Goal: Use online tool/utility: Utilize a website feature to perform a specific function

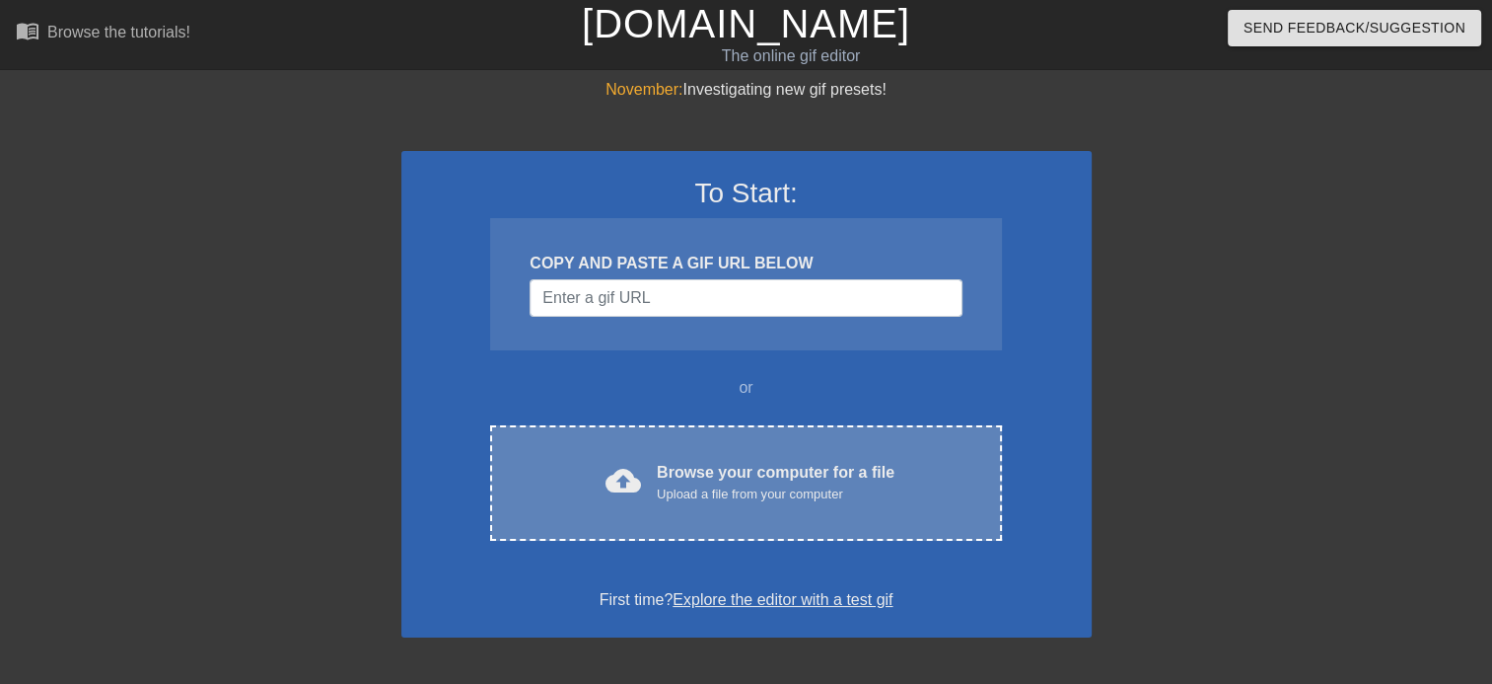
click at [723, 466] on div "Browse your computer for a file Upload a file from your computer" at bounding box center [776, 482] width 238 height 43
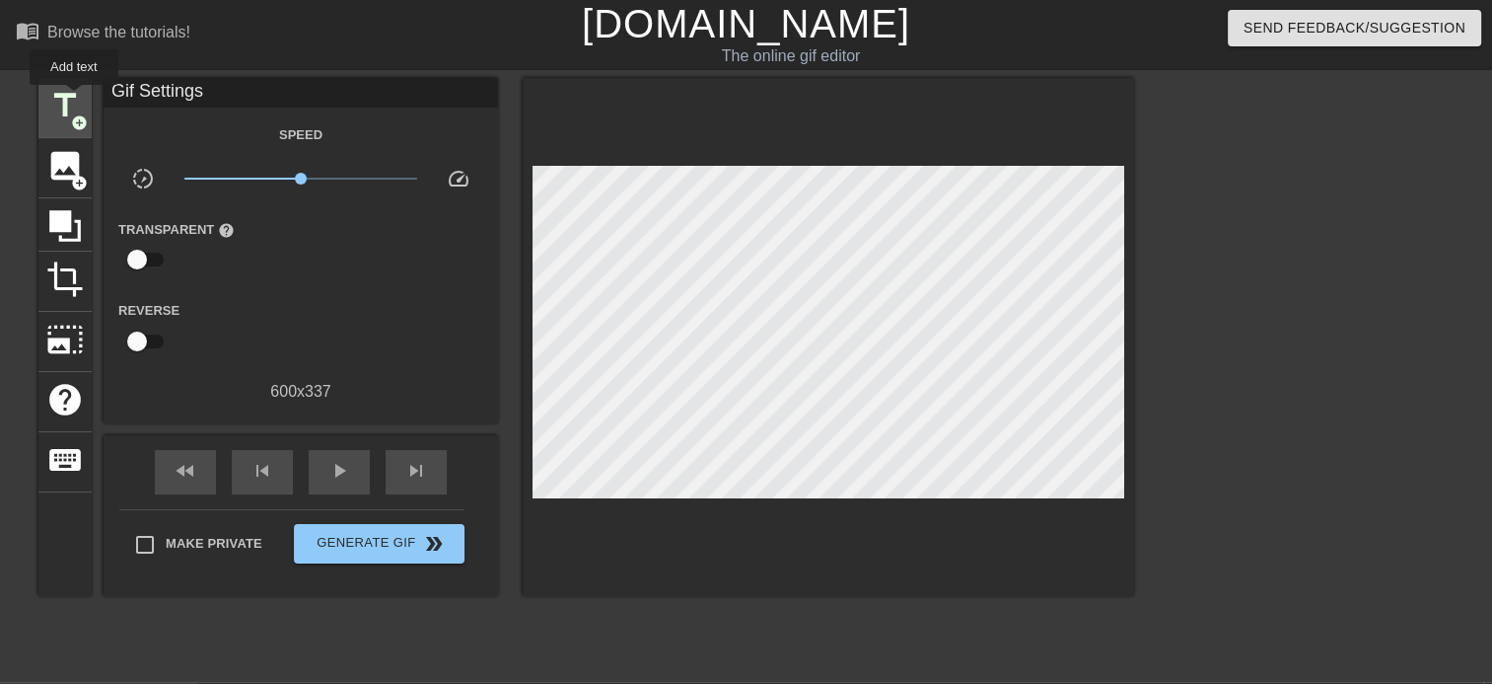
click at [74, 99] on span "title" at bounding box center [64, 105] width 37 height 37
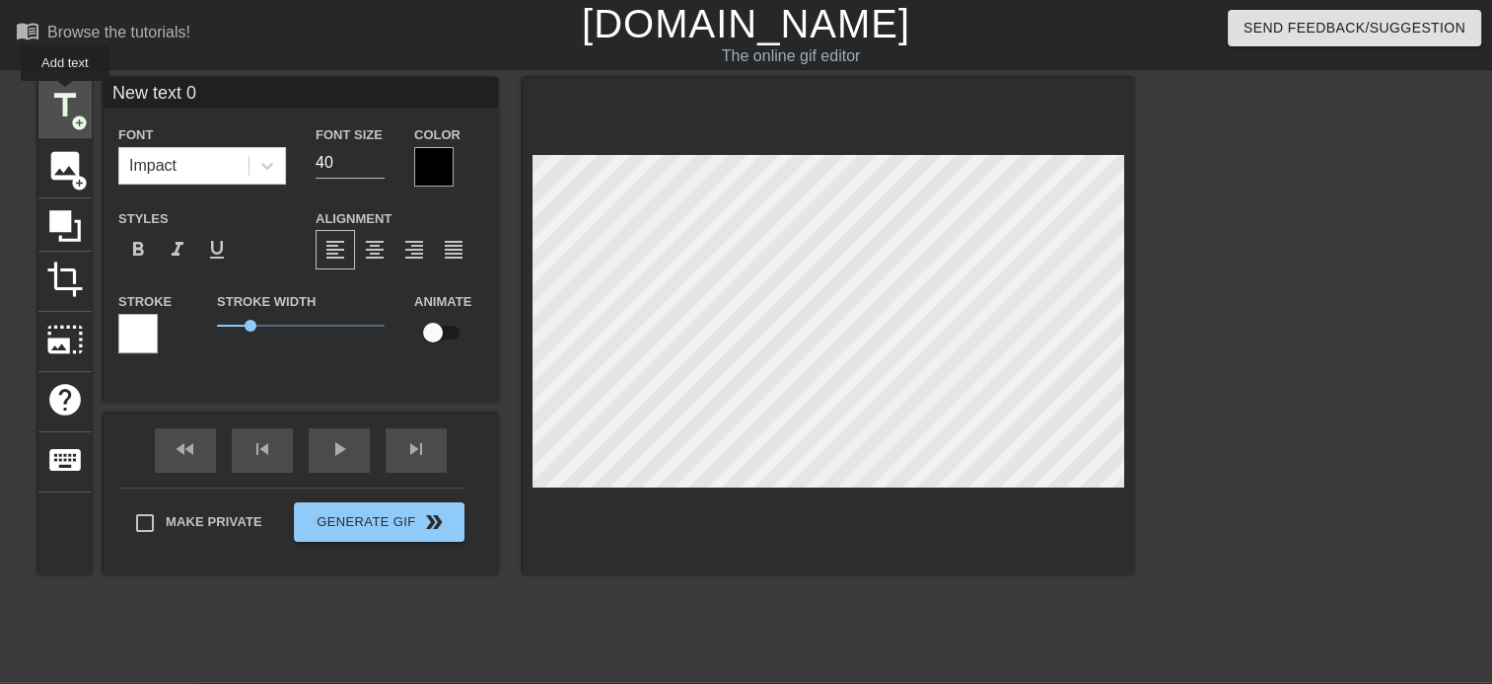
drag, startPoint x: 201, startPoint y: 94, endPoint x: 65, endPoint y: 95, distance: 136.1
click at [65, 95] on div "title add_circle image add_circle crop photo_size_select_large help keyboard Ne…" at bounding box center [586, 326] width 1096 height 496
type input "You're whole again."
drag, startPoint x: 347, startPoint y: 152, endPoint x: 294, endPoint y: 159, distance: 53.7
click at [294, 159] on div "Font Impact Font Size 40 Color" at bounding box center [301, 154] width 395 height 64
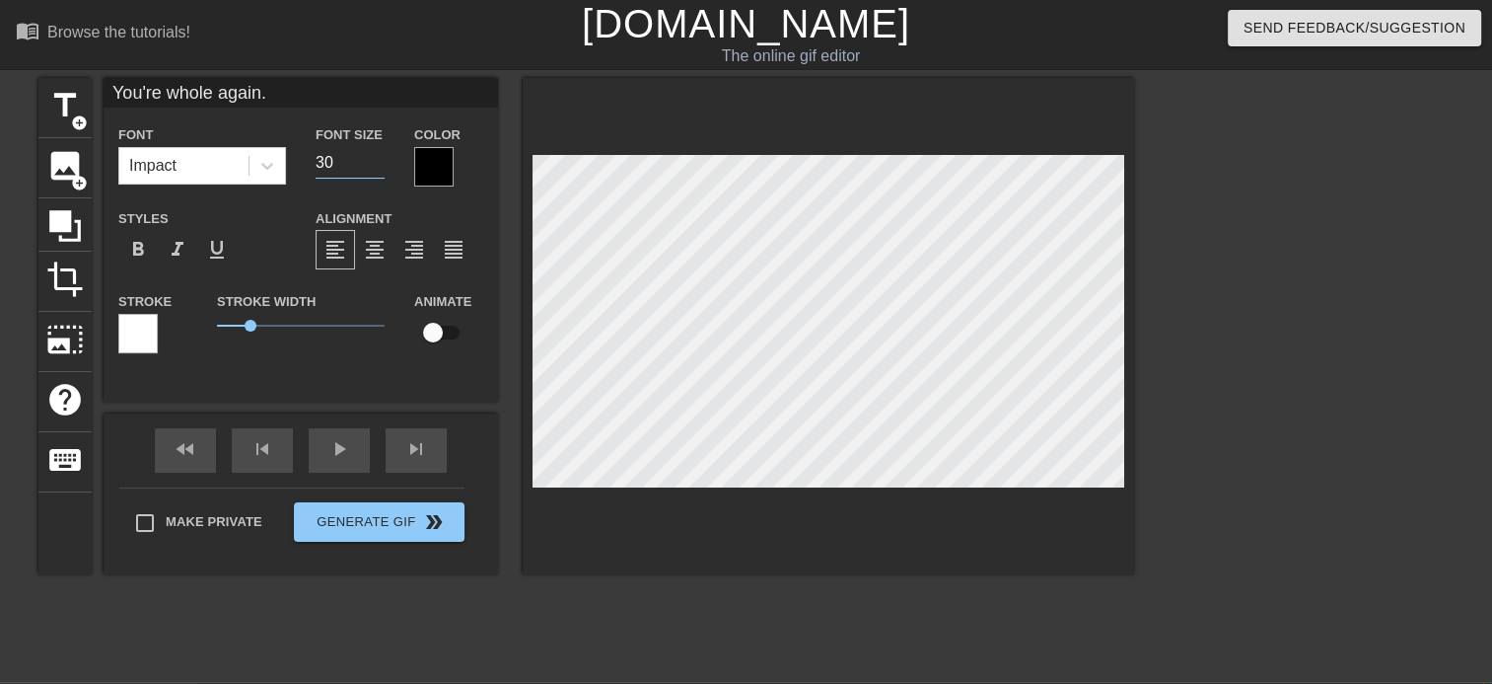
type input "30"
click at [433, 162] on div at bounding box center [433, 166] width 39 height 39
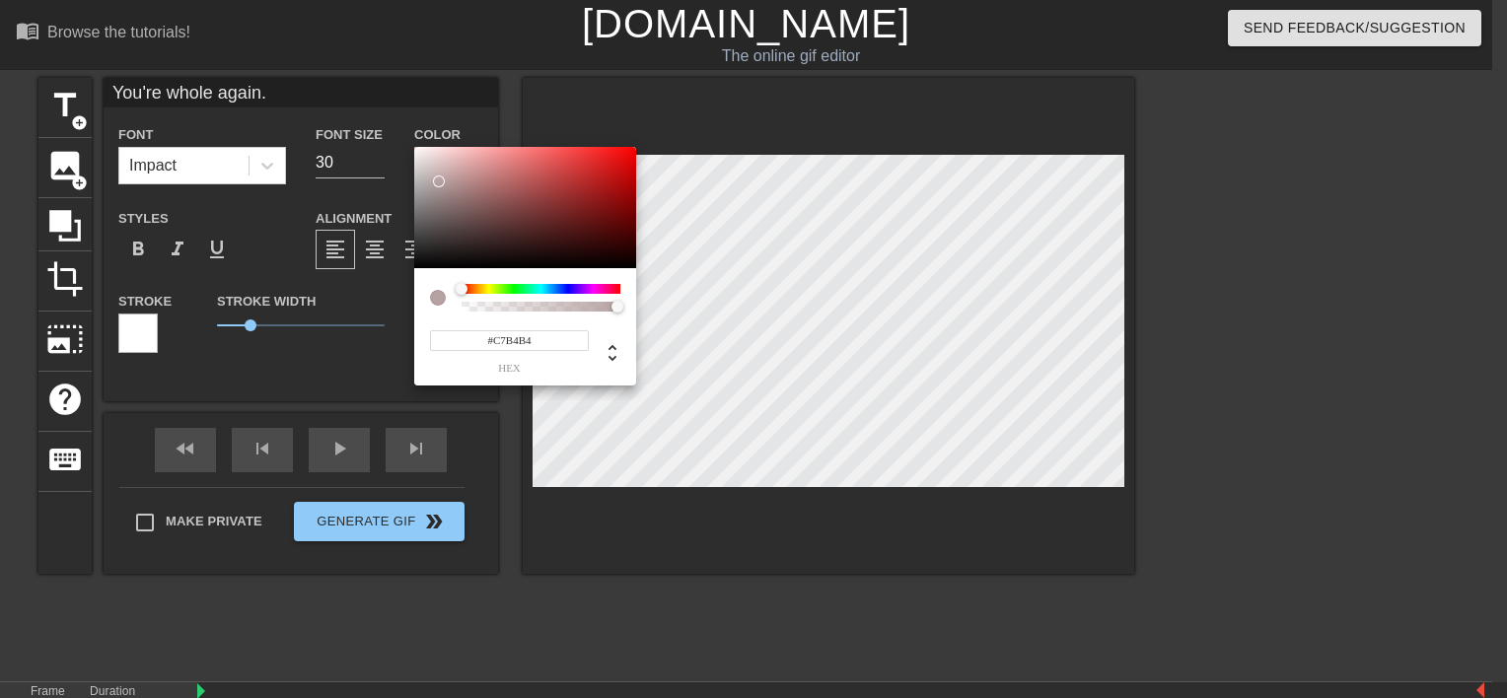
type input "#FFFFFF"
drag, startPoint x: 439, startPoint y: 181, endPoint x: 280, endPoint y: 68, distance: 195.2
click at [297, 61] on div "#FFFFFF hex" at bounding box center [753, 349] width 1507 height 698
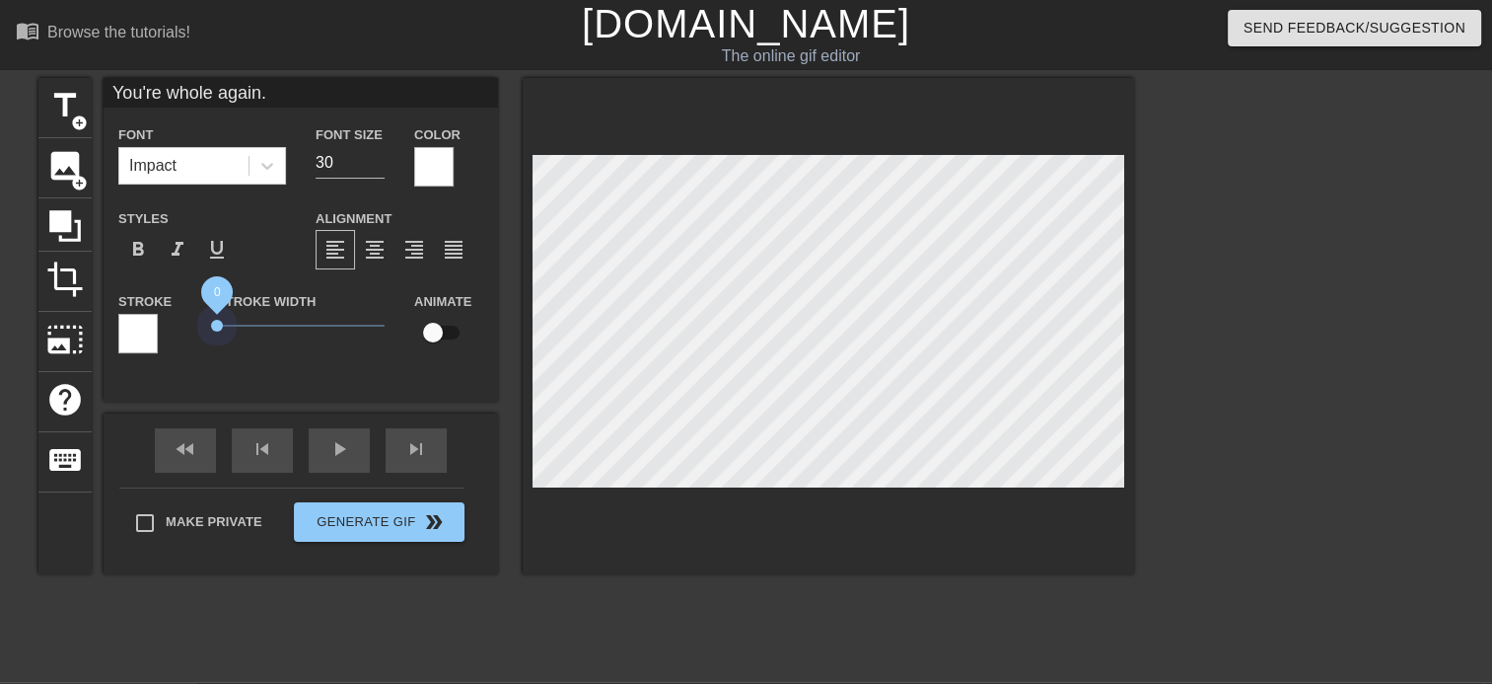
drag, startPoint x: 243, startPoint y: 327, endPoint x: 176, endPoint y: 346, distance: 69.6
click at [176, 346] on div "Stroke Stroke Width 0 Animate" at bounding box center [301, 330] width 395 height 82
click at [221, 174] on div "Impact" at bounding box center [183, 166] width 129 height 36
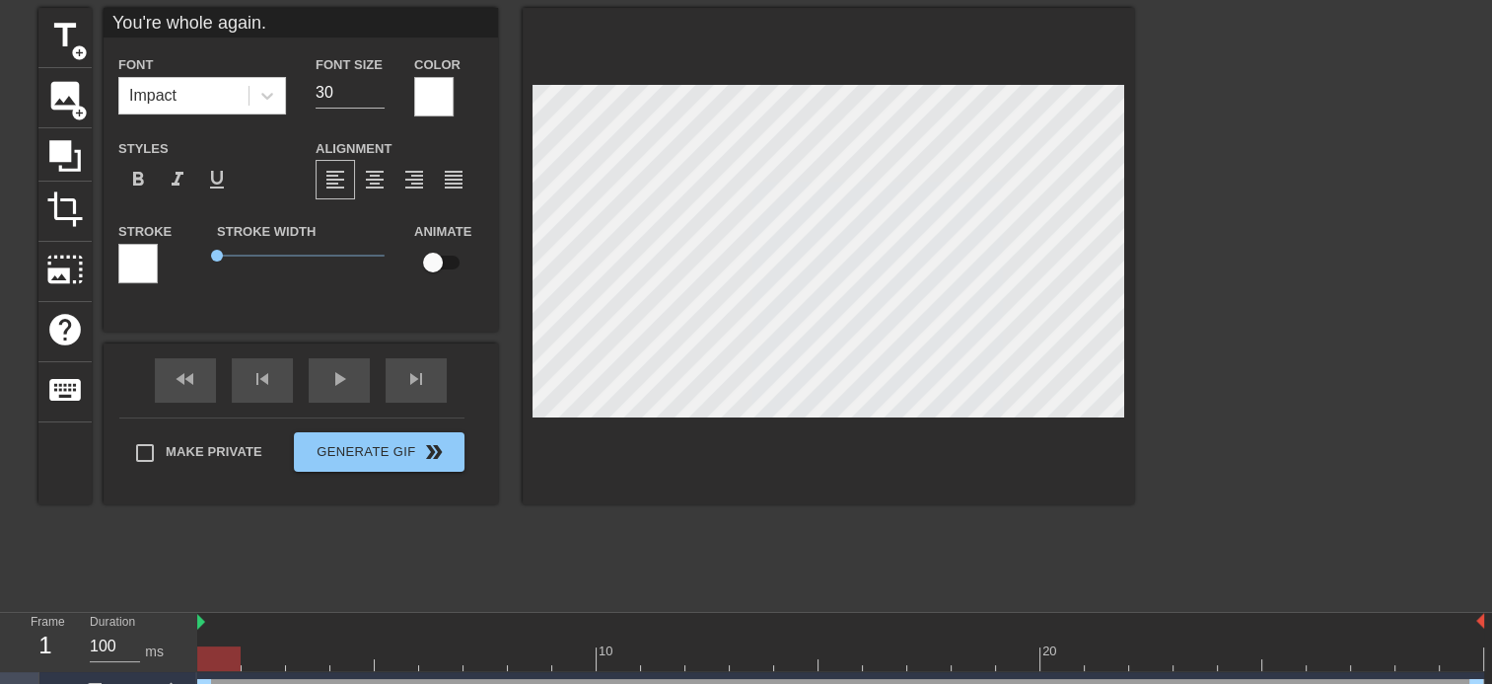
scroll to position [107, 0]
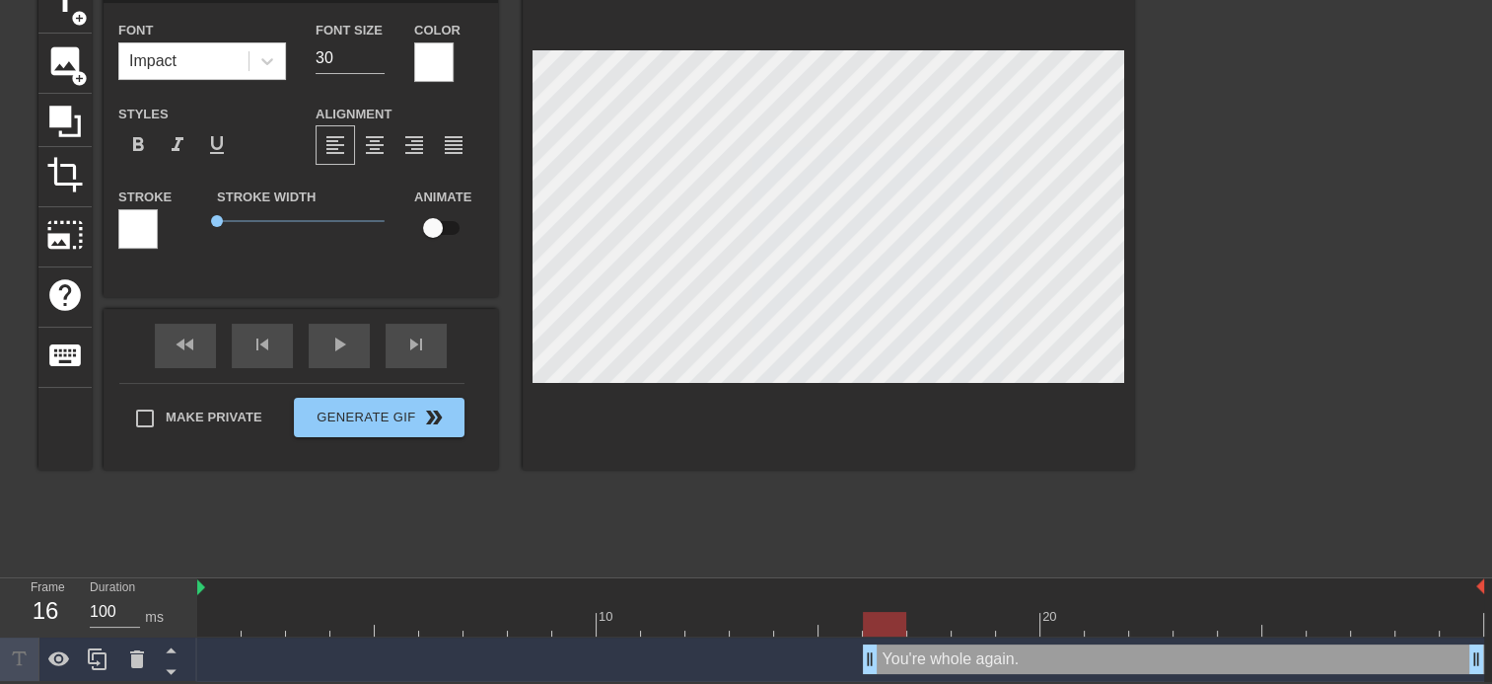
drag, startPoint x: 204, startPoint y: 654, endPoint x: 874, endPoint y: 639, distance: 669.9
click at [874, 639] on div "You're whole again. drag_handle drag_handle" at bounding box center [840, 659] width 1287 height 44
drag, startPoint x: 1478, startPoint y: 656, endPoint x: 1464, endPoint y: 661, distance: 14.7
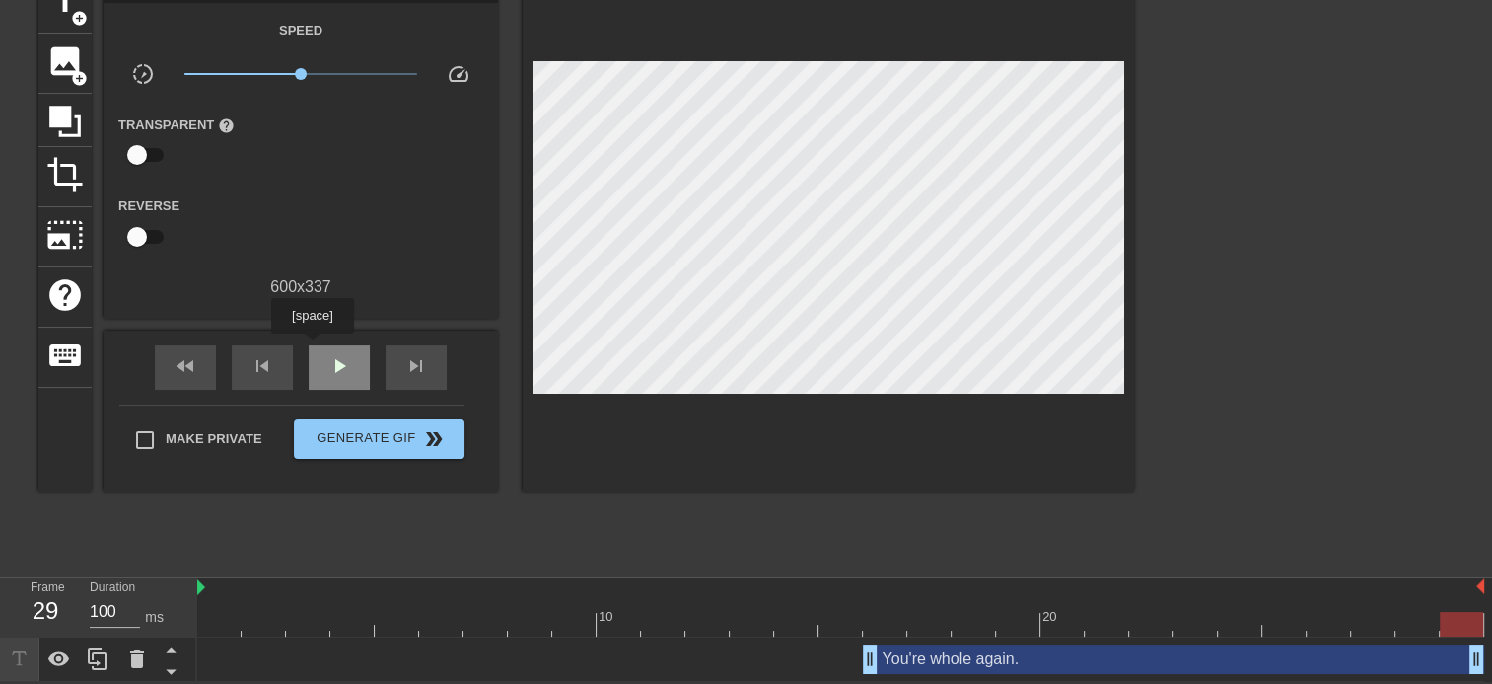
click at [312, 347] on div "play_arrow" at bounding box center [339, 367] width 61 height 44
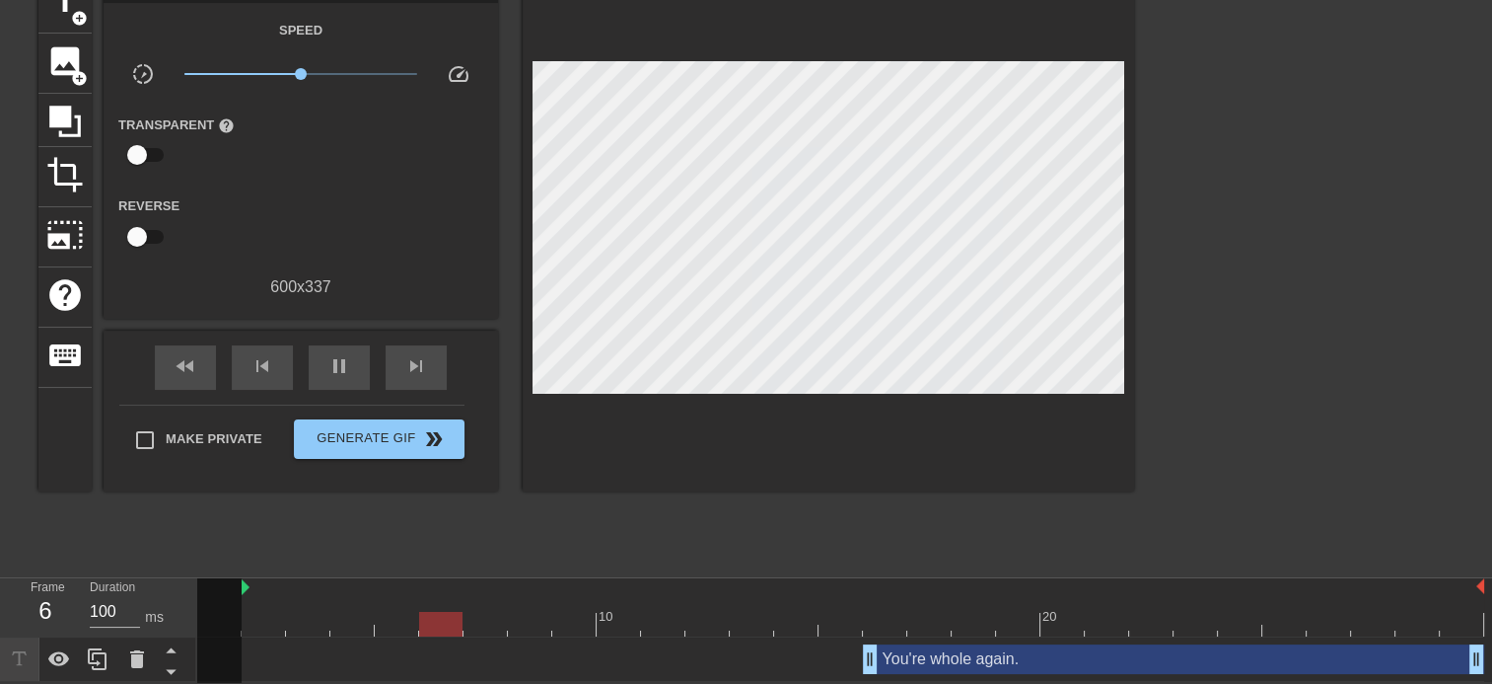
drag, startPoint x: 198, startPoint y: 586, endPoint x: 233, endPoint y: 591, distance: 34.9
click at [233, 591] on div "10 20" at bounding box center [840, 607] width 1287 height 58
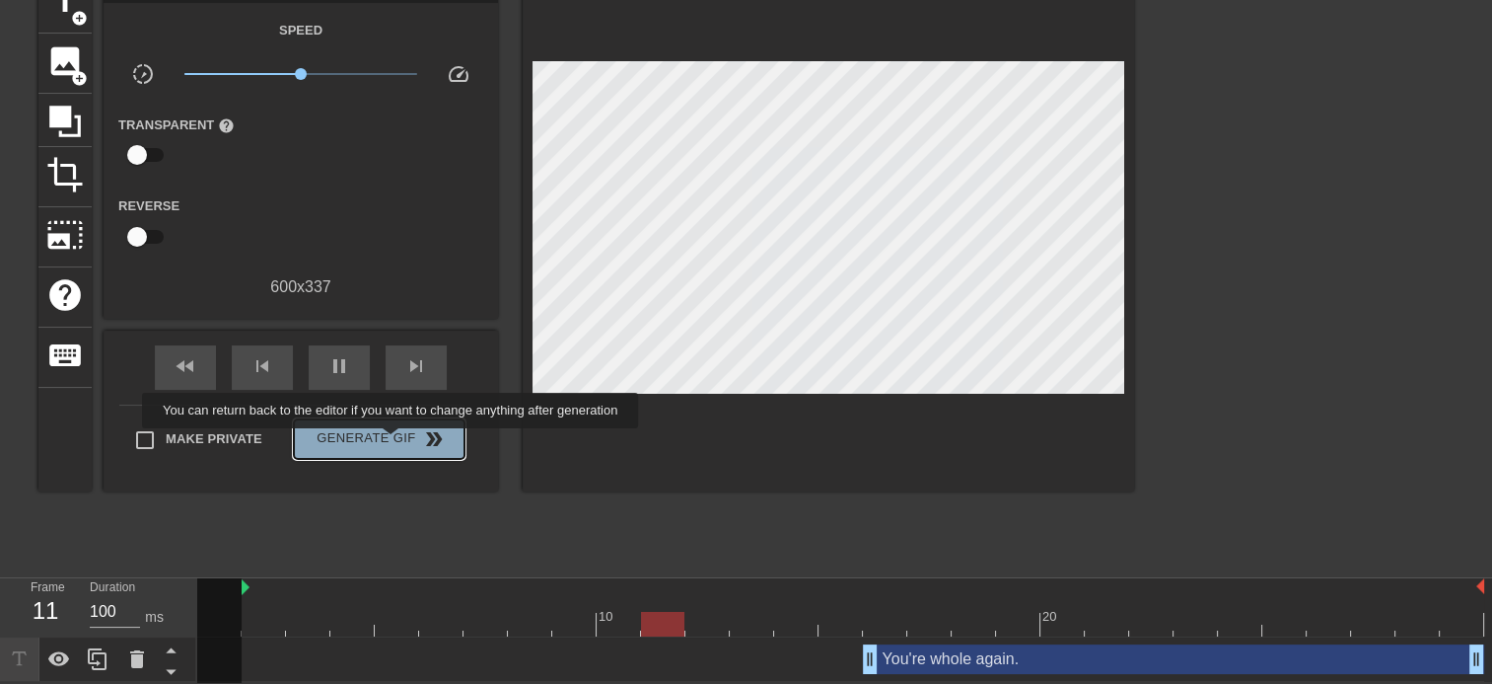
click at [393, 442] on span "Generate Gif double_arrow" at bounding box center [379, 439] width 155 height 24
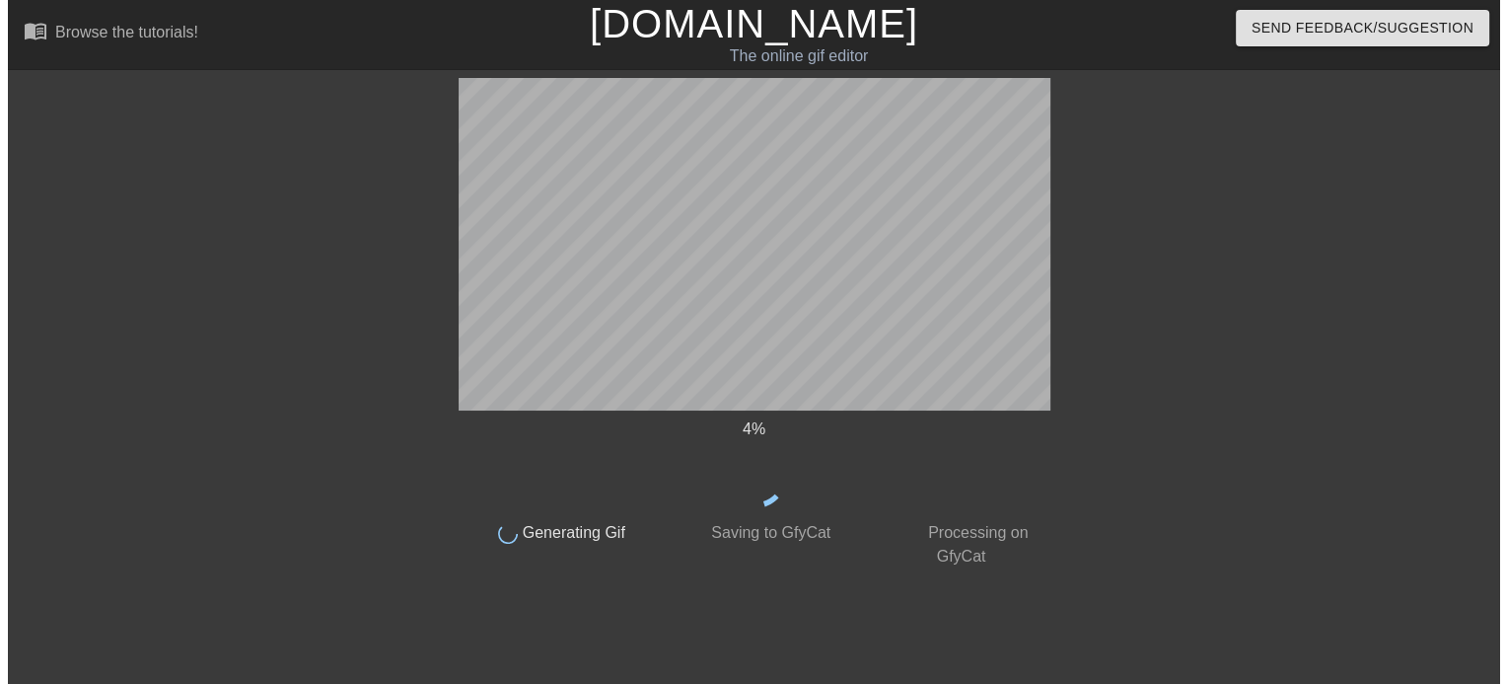
scroll to position [0, 0]
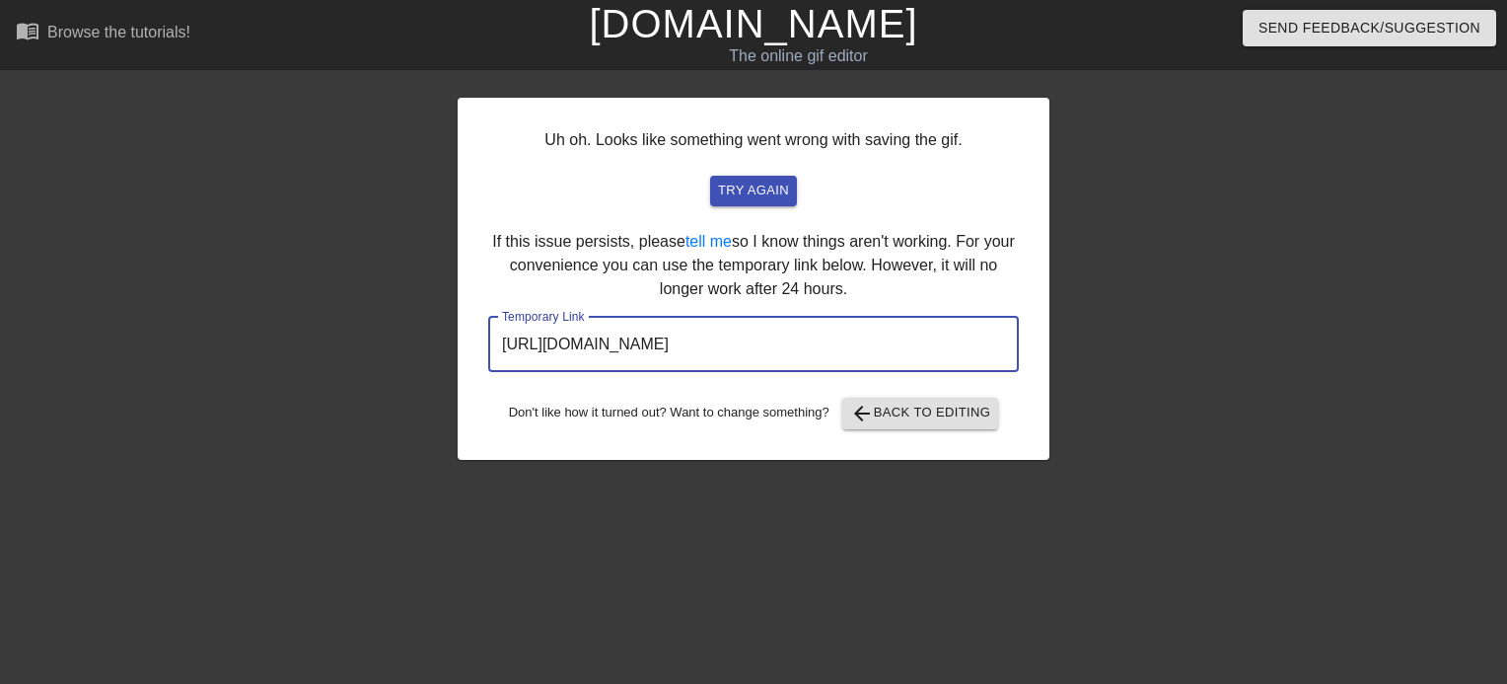
drag, startPoint x: 943, startPoint y: 345, endPoint x: 513, endPoint y: 339, distance: 430.1
click at [473, 339] on div "Uh oh. Looks like something went wrong with saving the gif. try again If this i…" at bounding box center [754, 279] width 592 height 362
click at [746, 20] on link "[DOMAIN_NAME]" at bounding box center [753, 23] width 328 height 43
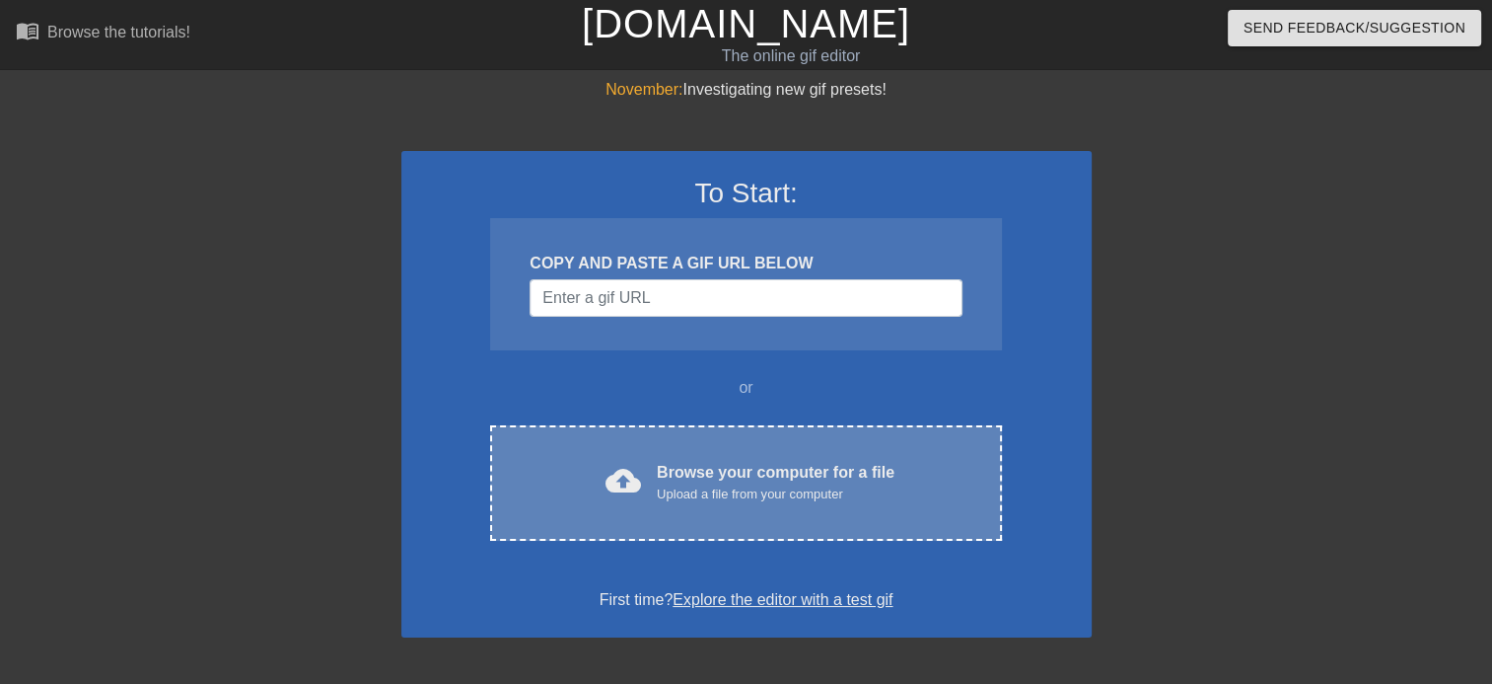
click at [706, 434] on div "cloud_upload Browse your computer for a file Upload a file from your computer C…" at bounding box center [745, 482] width 511 height 115
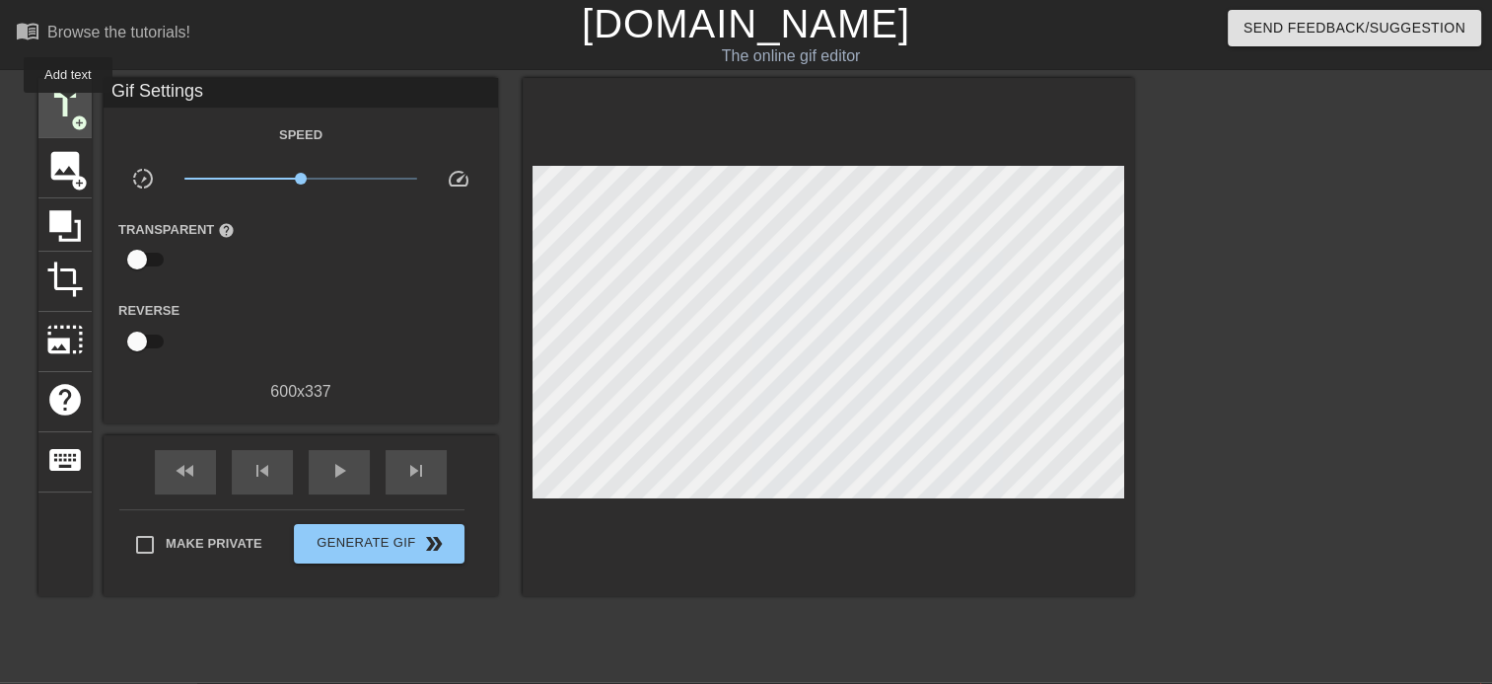
click at [68, 107] on span "title" at bounding box center [64, 105] width 37 height 37
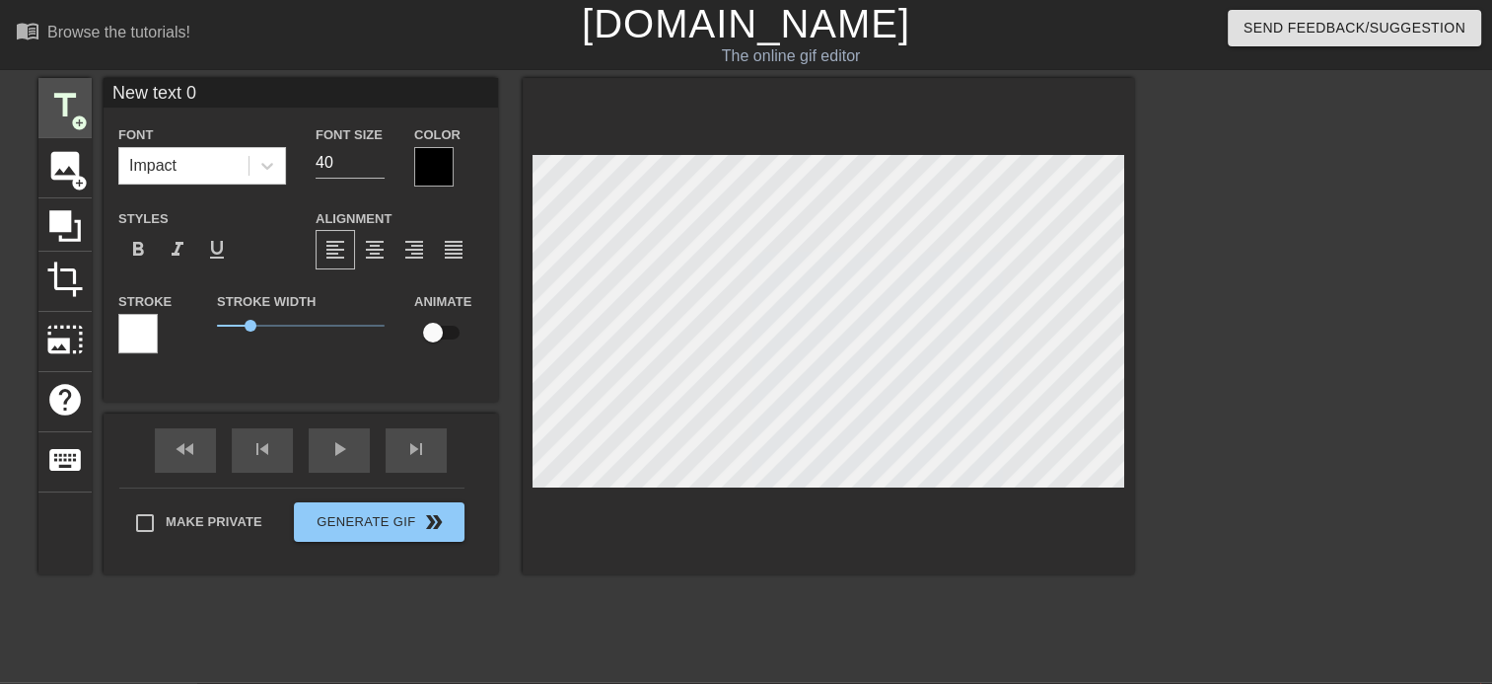
drag, startPoint x: 141, startPoint y: 107, endPoint x: 51, endPoint y: 113, distance: 90.0
click at [55, 115] on div "title add_circle image add_circle crop photo_size_select_large help keyboard Ne…" at bounding box center [586, 326] width 1096 height 496
type input "Why break my heart?"
drag, startPoint x: 355, startPoint y: 167, endPoint x: 301, endPoint y: 169, distance: 54.3
click at [301, 169] on div "Font Size 40" at bounding box center [350, 154] width 99 height 64
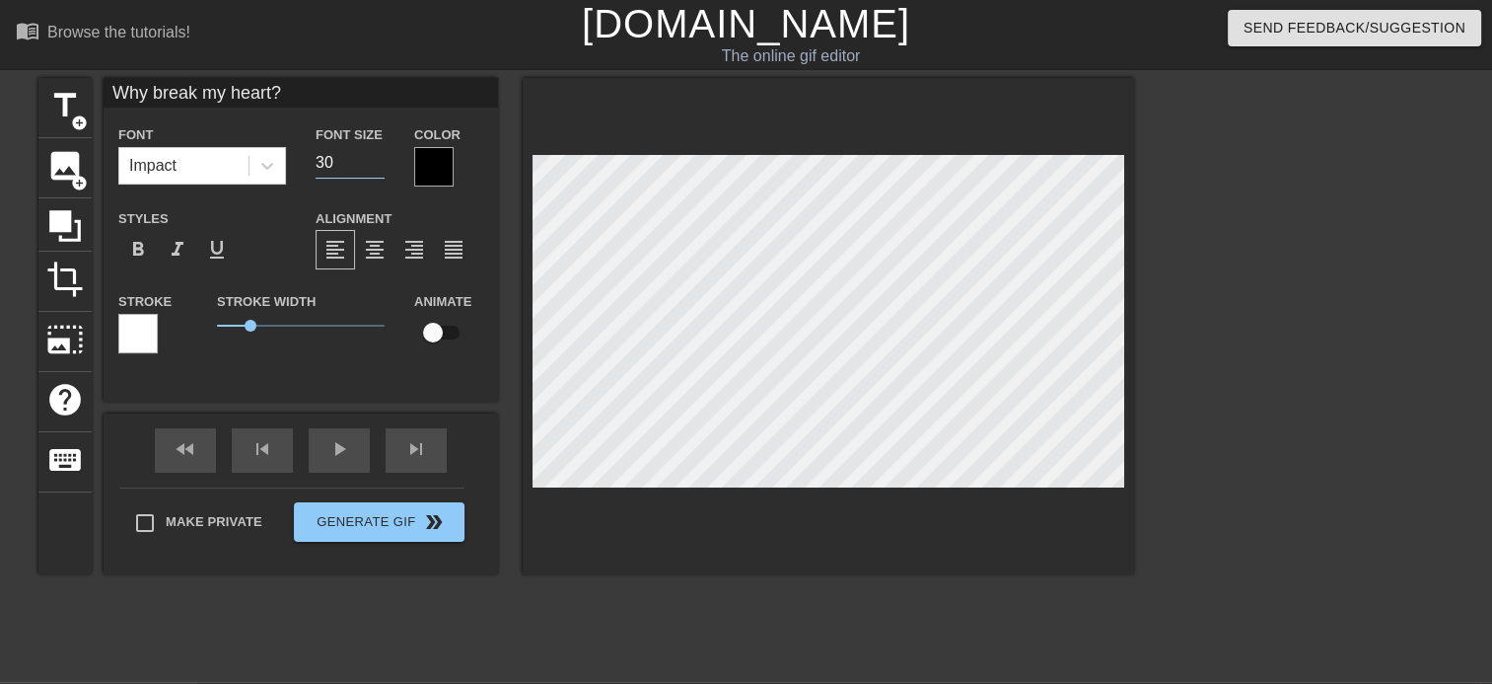
type input "30"
click at [442, 170] on div at bounding box center [433, 166] width 39 height 39
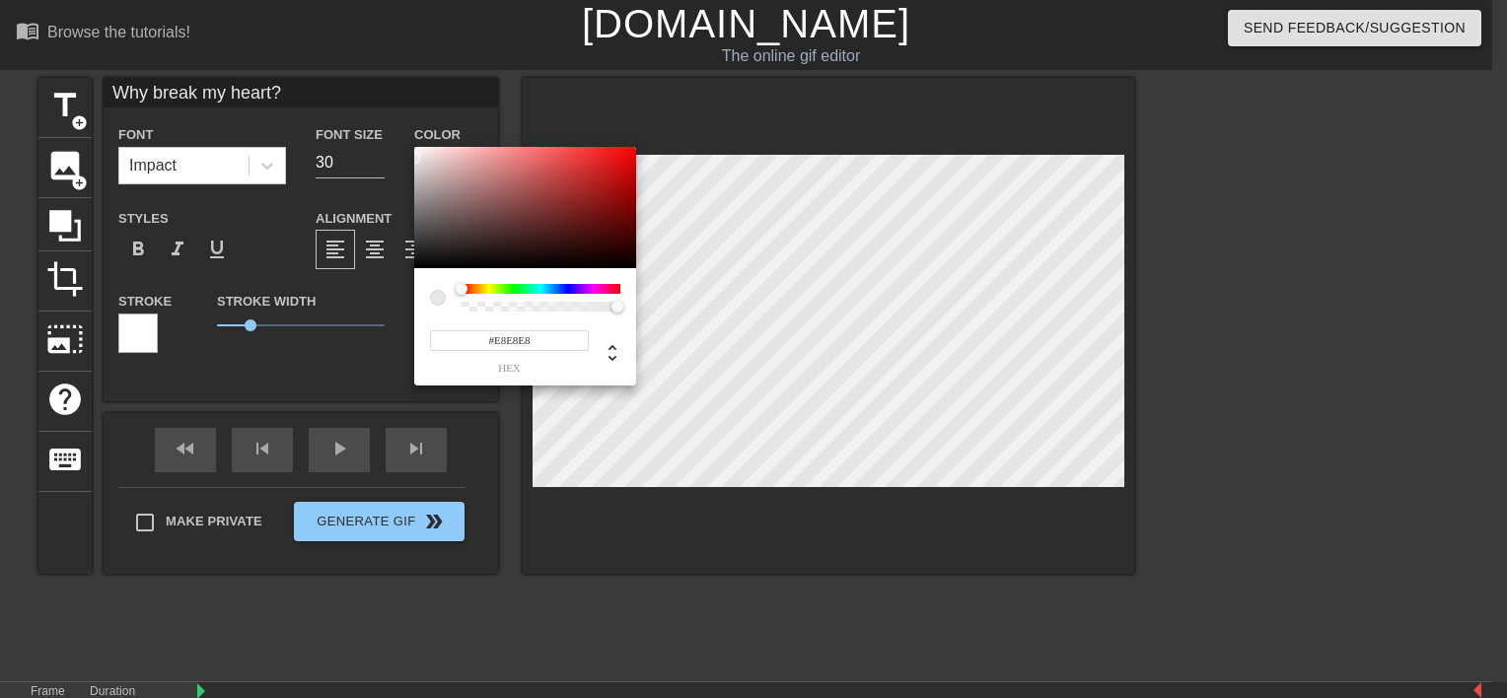
type input "#FFFFFF"
drag, startPoint x: 422, startPoint y: 171, endPoint x: 235, endPoint y: 110, distance: 196.8
click at [267, 98] on div "#FFFFFF hex" at bounding box center [753, 349] width 1507 height 698
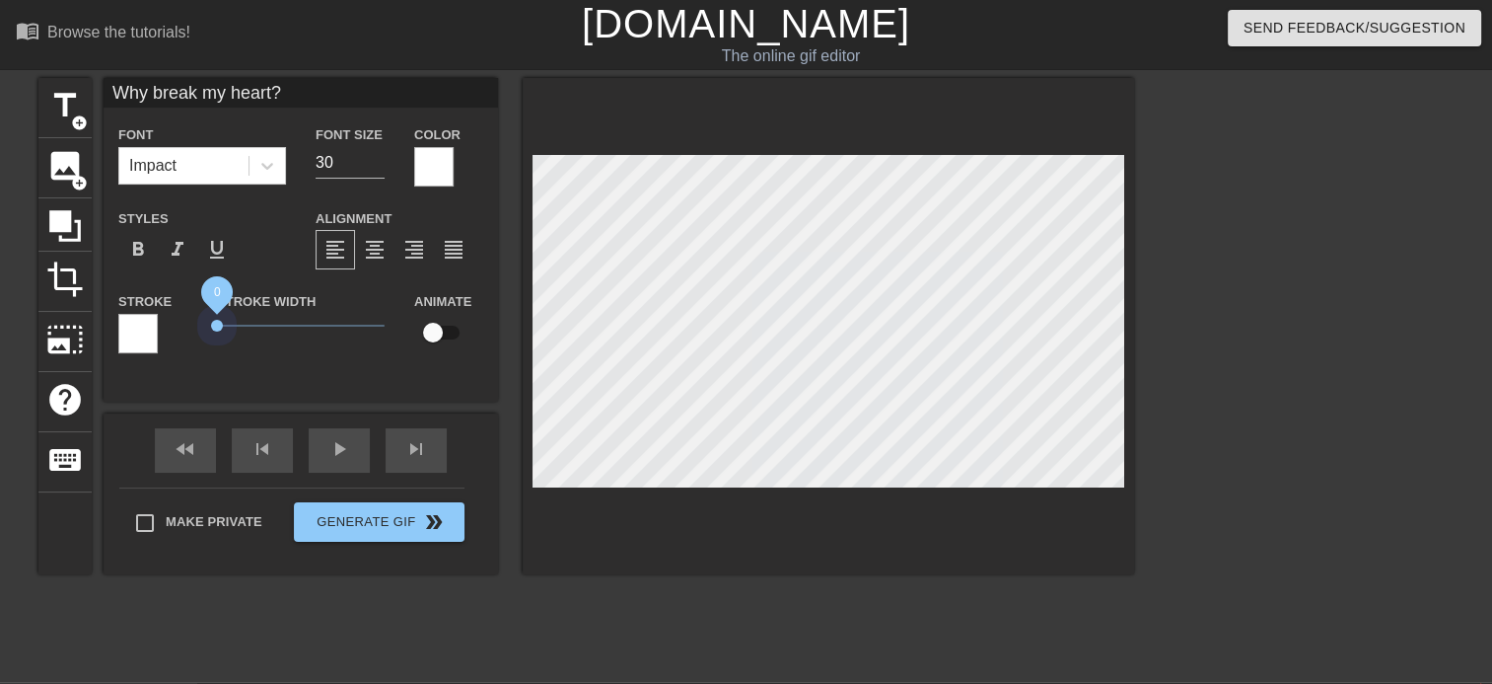
drag, startPoint x: 253, startPoint y: 325, endPoint x: 152, endPoint y: 337, distance: 102.4
click at [152, 337] on div "Stroke Stroke Width 0 Animate" at bounding box center [301, 330] width 395 height 82
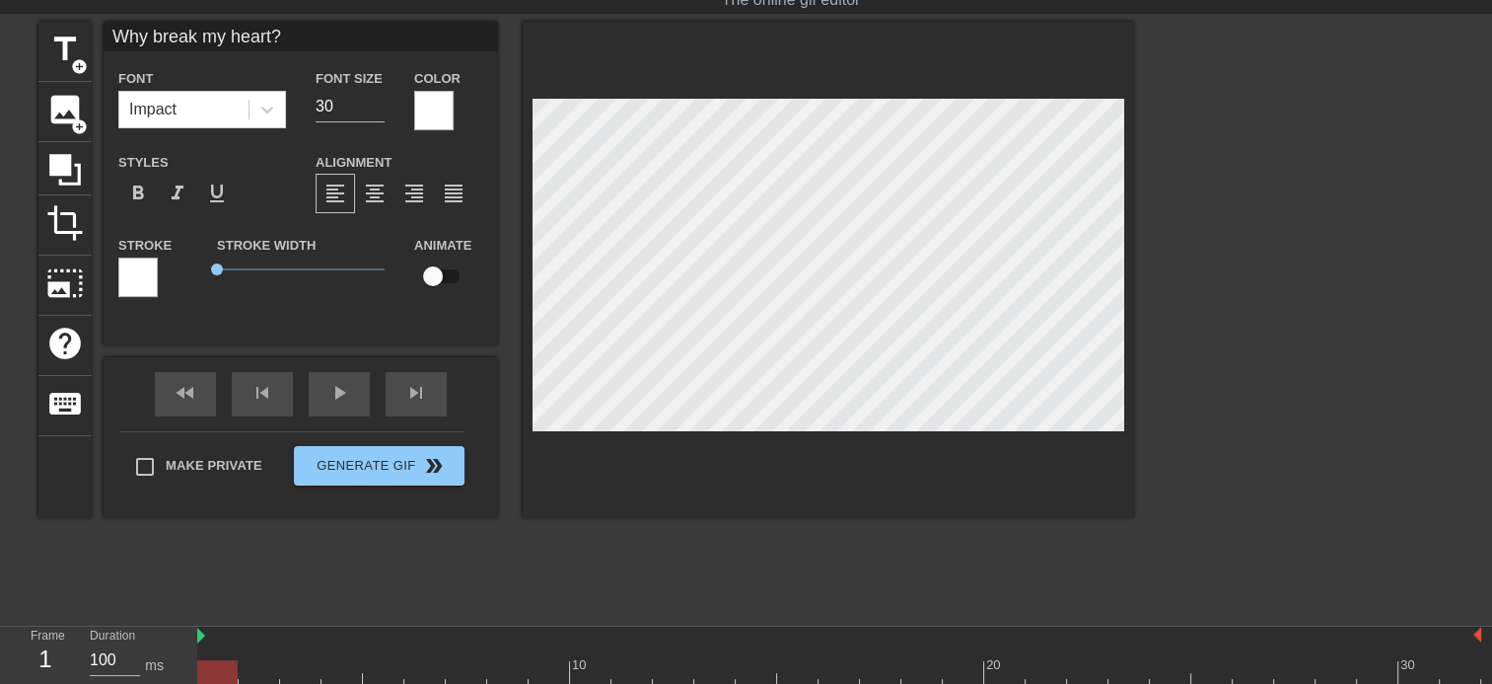
scroll to position [107, 0]
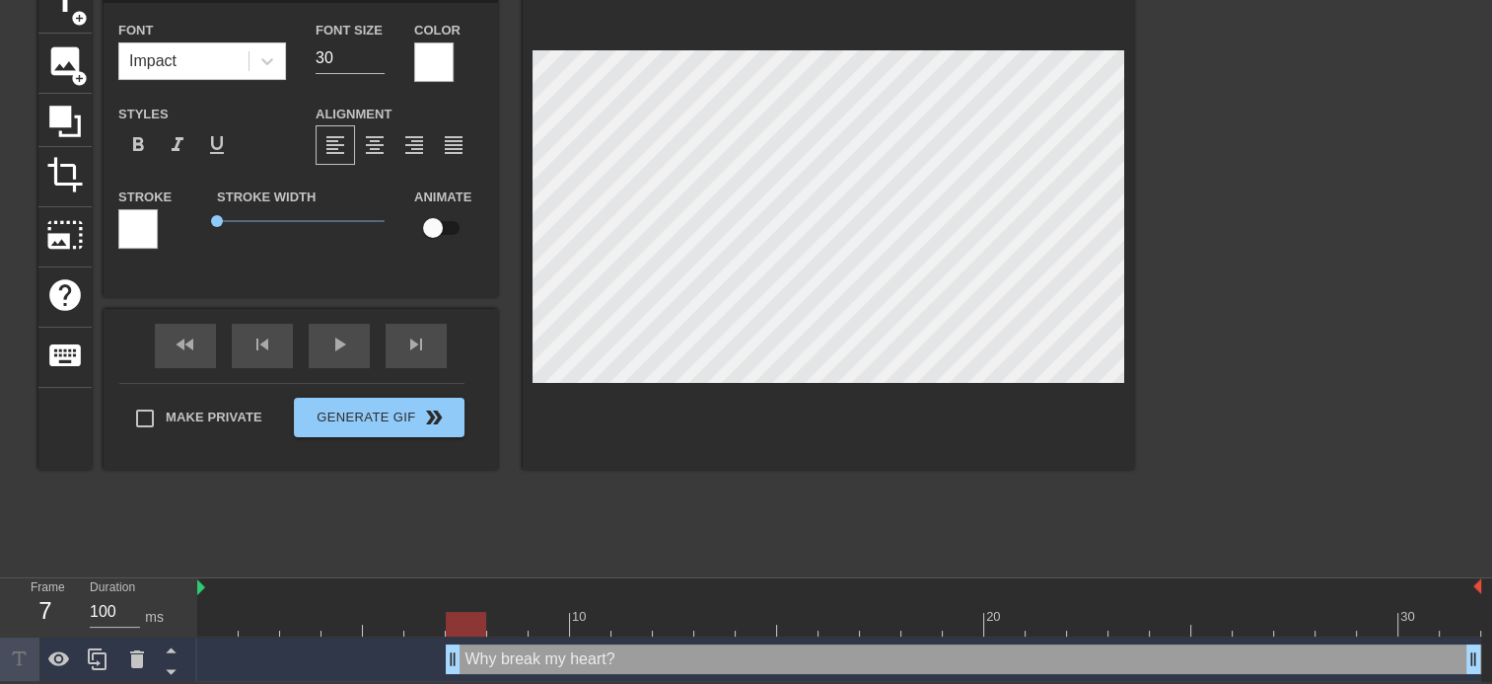
drag, startPoint x: 205, startPoint y: 659, endPoint x: 453, endPoint y: 657, distance: 247.6
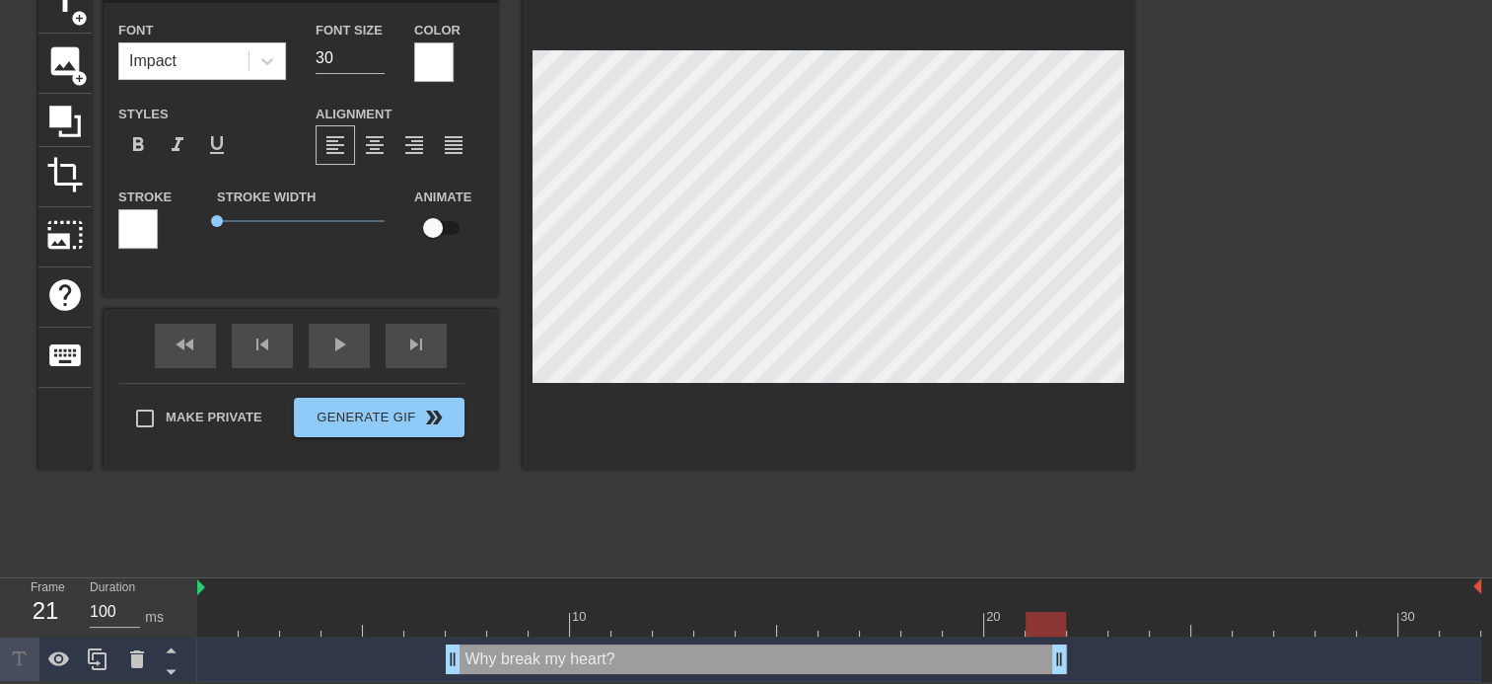
drag, startPoint x: 1478, startPoint y: 661, endPoint x: 1049, endPoint y: 654, distance: 428.1
click at [335, 334] on div "fast_rewind skip_previous play_arrow skip_next" at bounding box center [301, 346] width 322 height 74
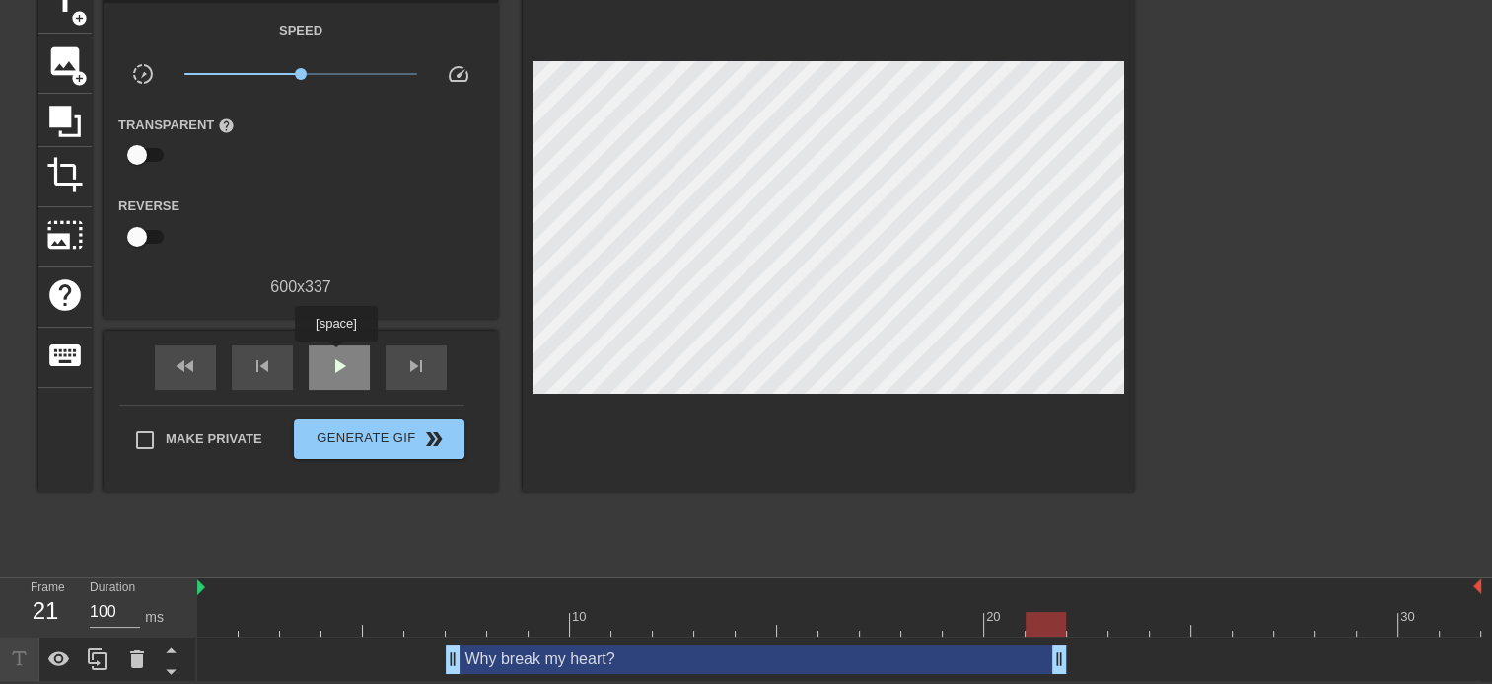
click at [335, 355] on span "play_arrow" at bounding box center [339, 366] width 24 height 24
drag, startPoint x: 1064, startPoint y: 668, endPoint x: 1097, endPoint y: 672, distance: 32.8
click at [1097, 672] on div "Why break my heart? drag_handle drag_handle" at bounding box center [839, 659] width 1284 height 44
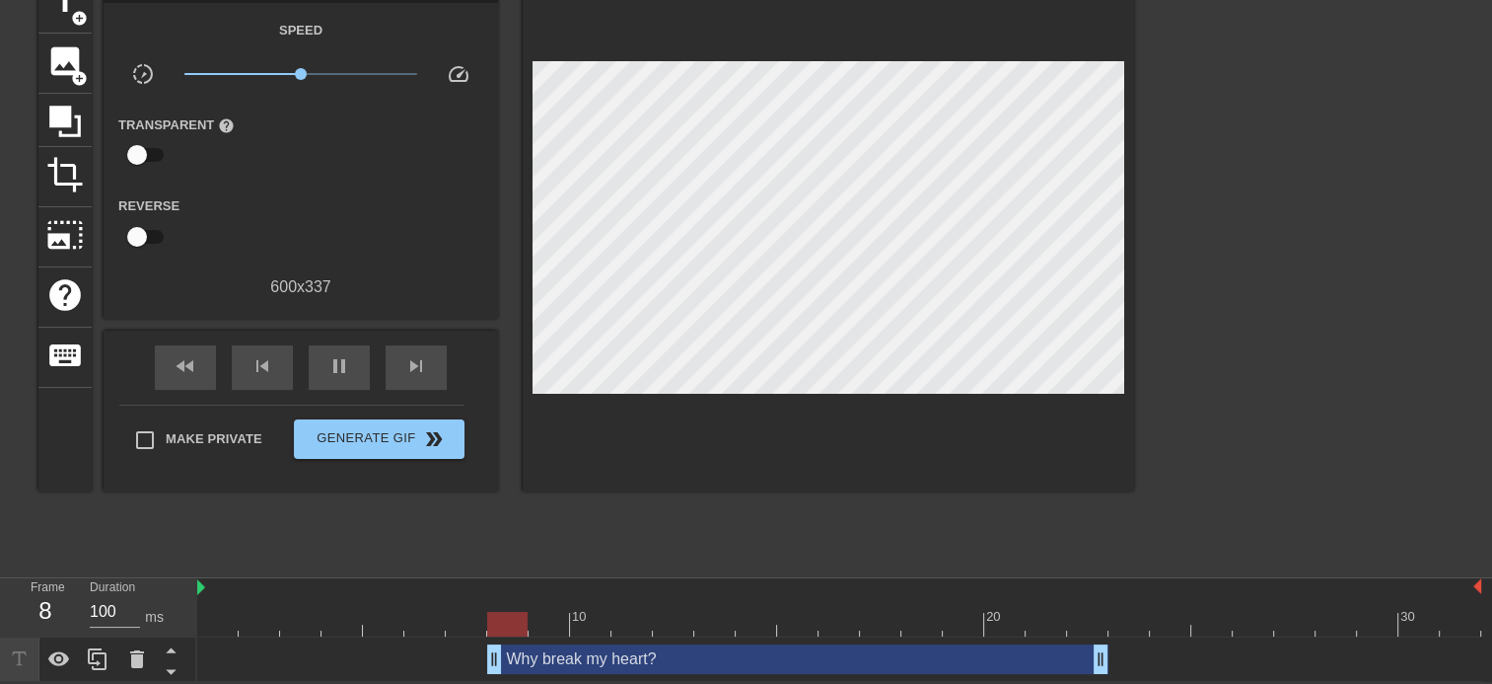
drag, startPoint x: 447, startPoint y: 652, endPoint x: 487, endPoint y: 655, distance: 40.5
drag, startPoint x: 197, startPoint y: 584, endPoint x: 227, endPoint y: 590, distance: 30.2
click at [227, 590] on div "10 20 30" at bounding box center [839, 607] width 1284 height 58
drag, startPoint x: 241, startPoint y: 590, endPoint x: 266, endPoint y: 592, distance: 25.7
click at [266, 592] on div "10 20 30" at bounding box center [839, 607] width 1284 height 58
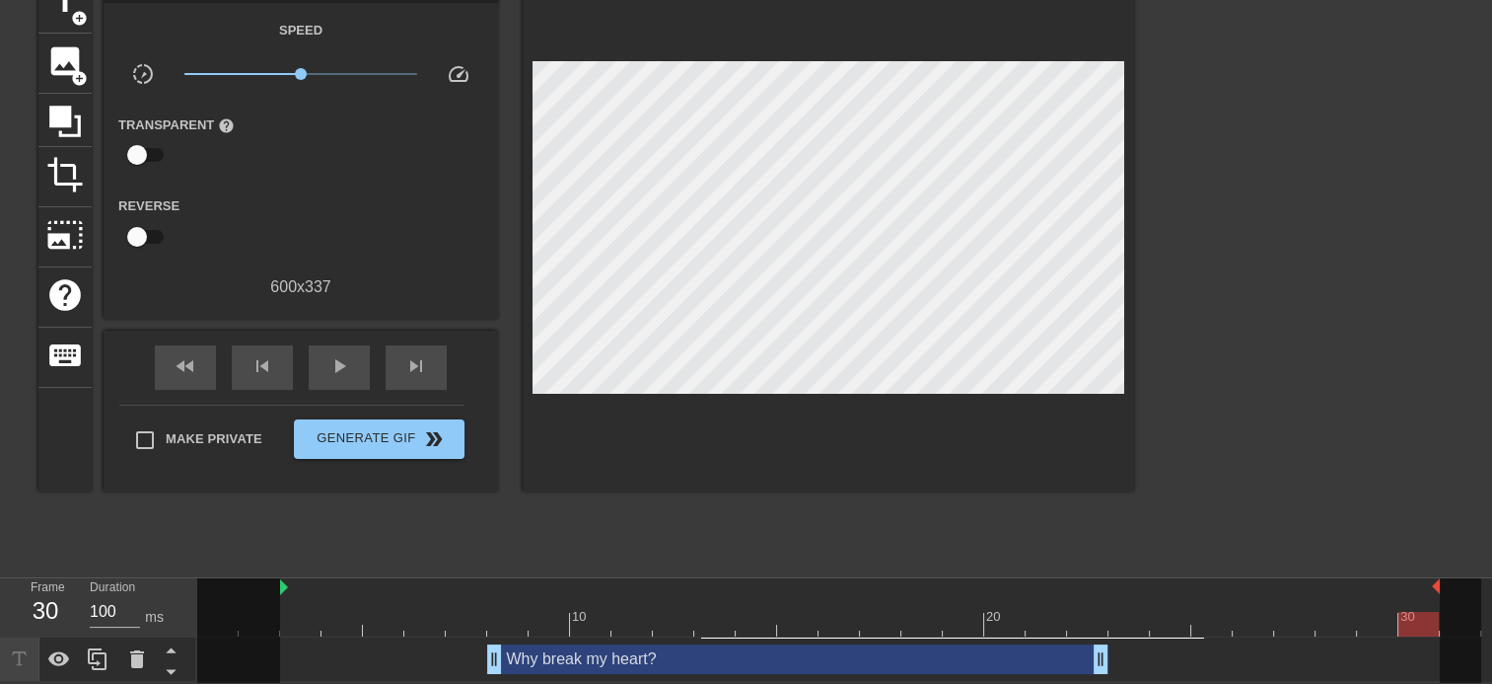
drag, startPoint x: 1480, startPoint y: 584, endPoint x: 1444, endPoint y: 593, distance: 36.6
click at [1444, 593] on div "10 20 30" at bounding box center [839, 607] width 1284 height 58
click at [314, 351] on div "play_arrow" at bounding box center [339, 367] width 61 height 44
drag, startPoint x: 1434, startPoint y: 582, endPoint x: 1401, endPoint y: 580, distance: 33.6
click at [1400, 580] on div "10 20 30" at bounding box center [839, 607] width 1284 height 58
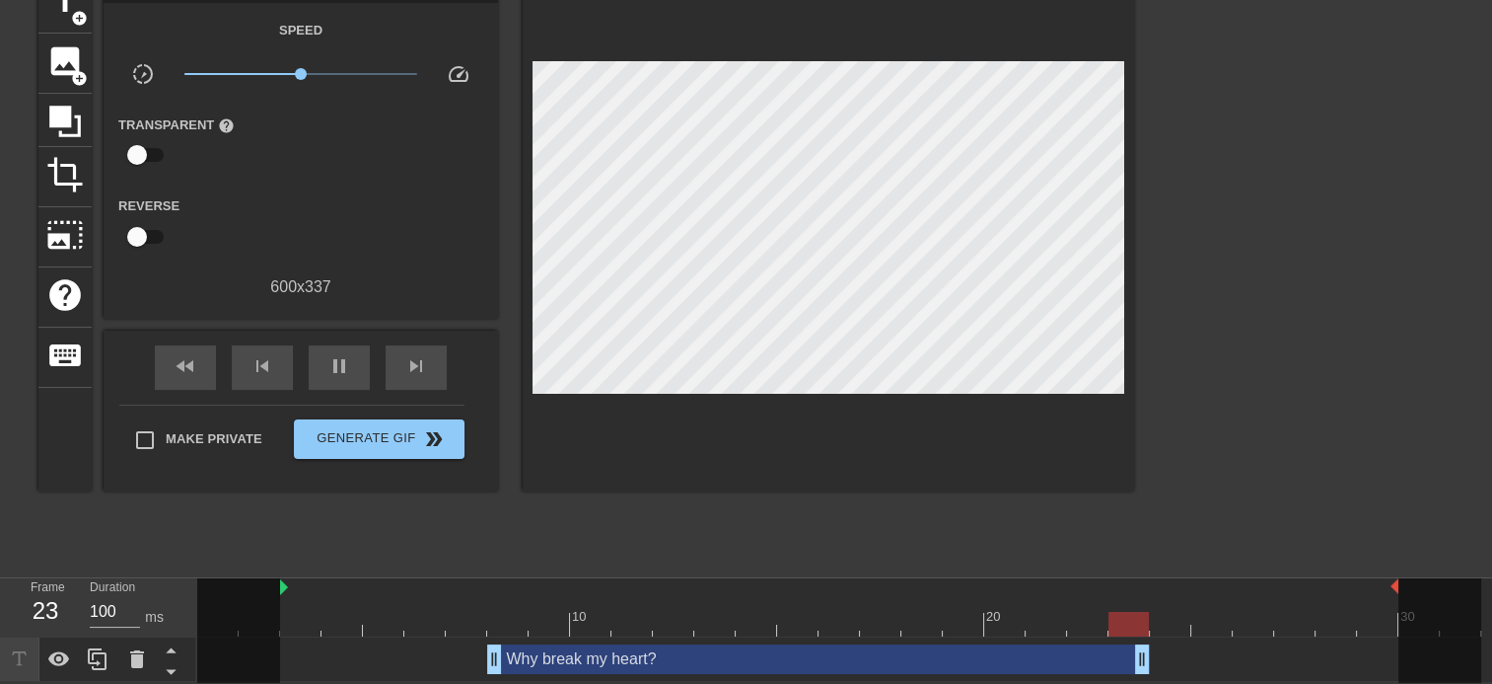
drag, startPoint x: 1105, startPoint y: 668, endPoint x: 1132, endPoint y: 667, distance: 27.6
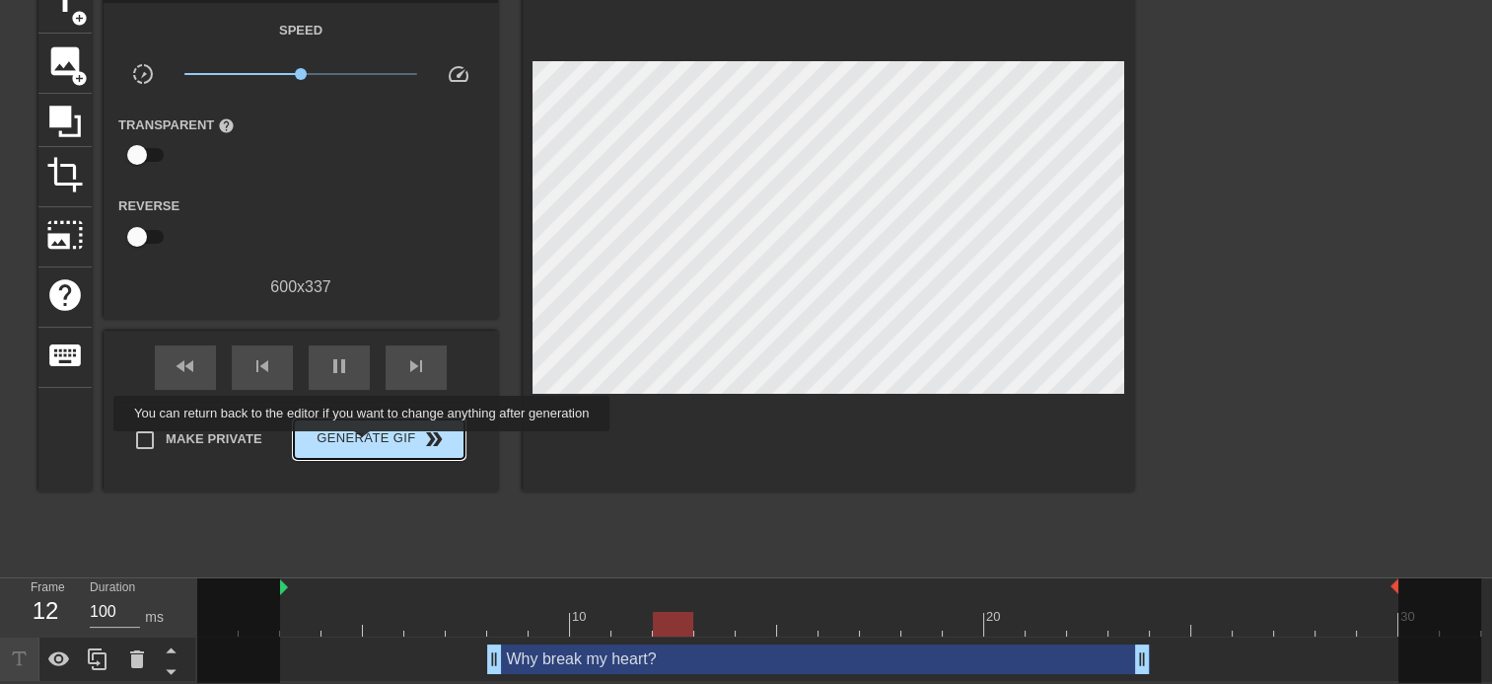
click at [364, 445] on span "Generate Gif double_arrow" at bounding box center [379, 439] width 155 height 24
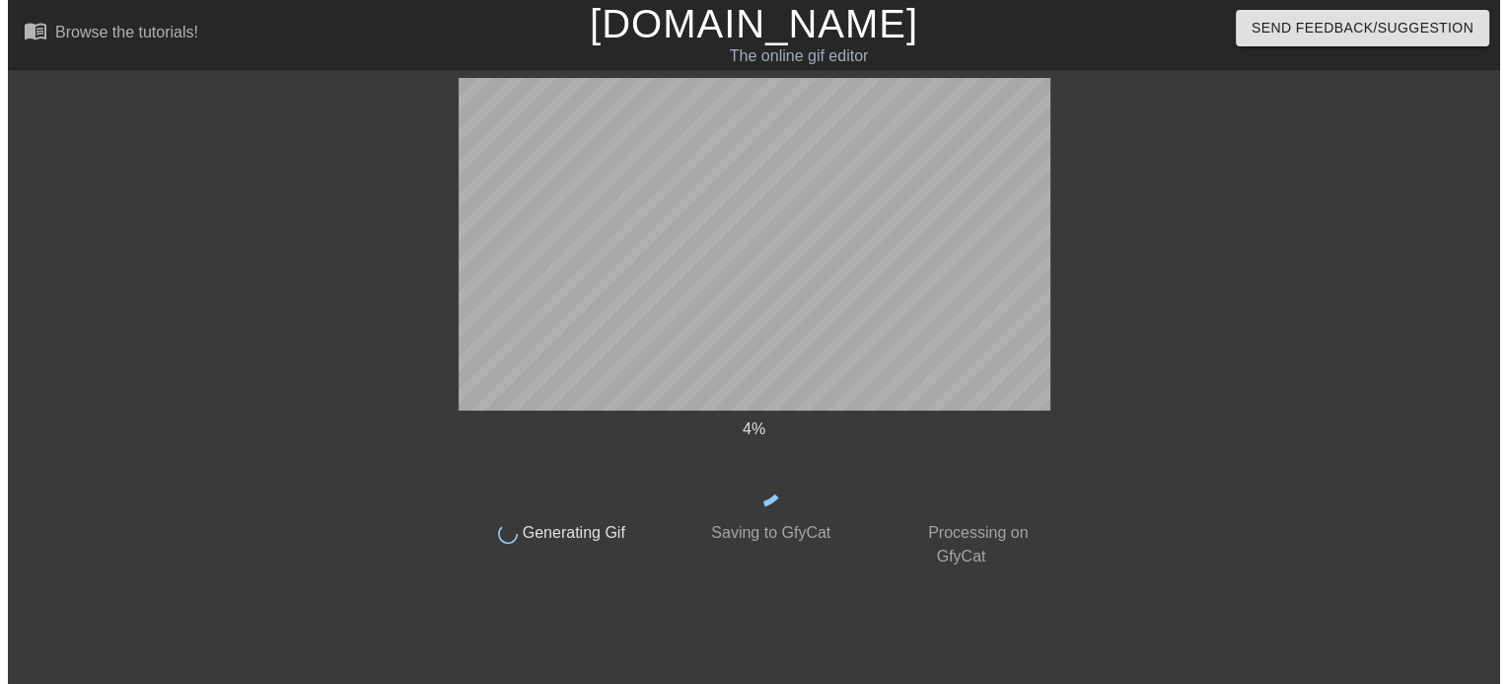
scroll to position [0, 0]
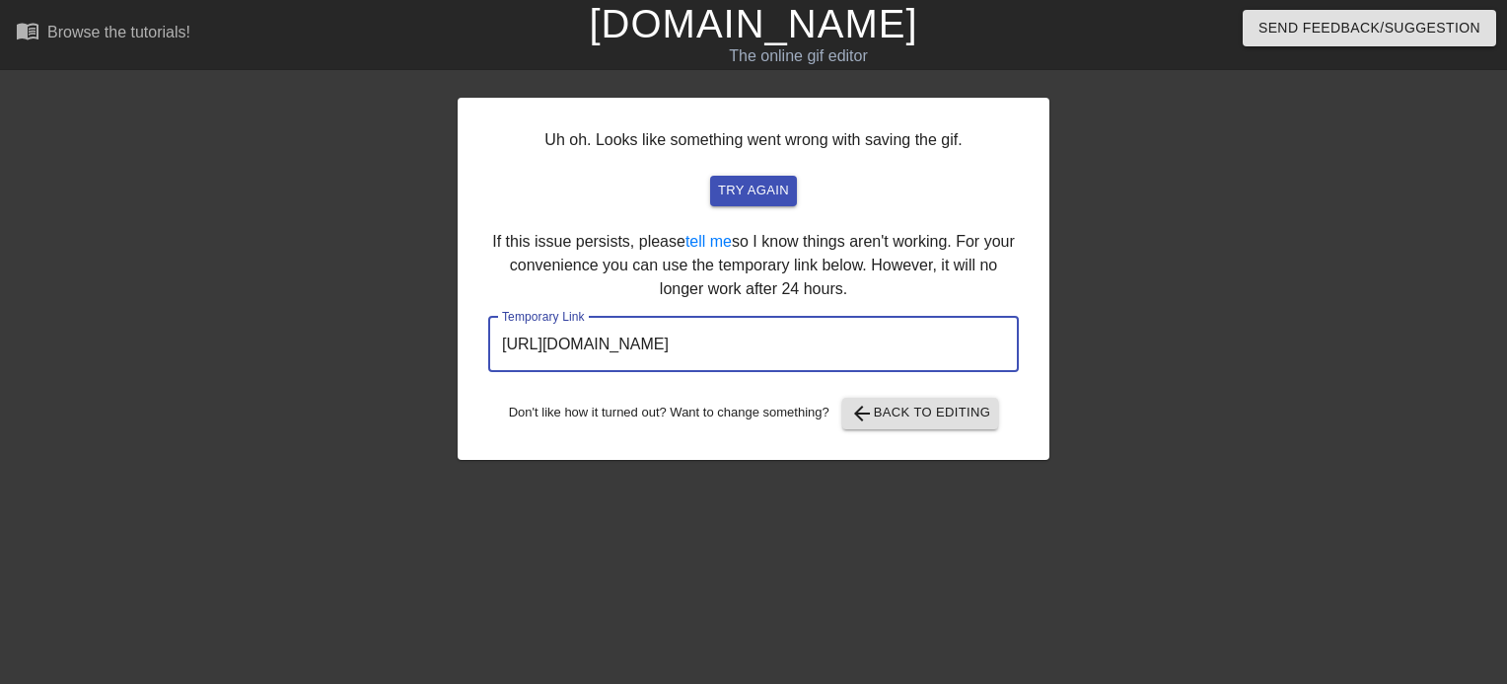
drag, startPoint x: 928, startPoint y: 335, endPoint x: 261, endPoint y: 339, distance: 666.8
click at [261, 339] on div "Uh oh. Looks like something went wrong with saving the gif. try again If this i…" at bounding box center [753, 374] width 1507 height 592
drag, startPoint x: 690, startPoint y: 321, endPoint x: 651, endPoint y: 342, distance: 45.0
